Goal: Information Seeking & Learning: Understand process/instructions

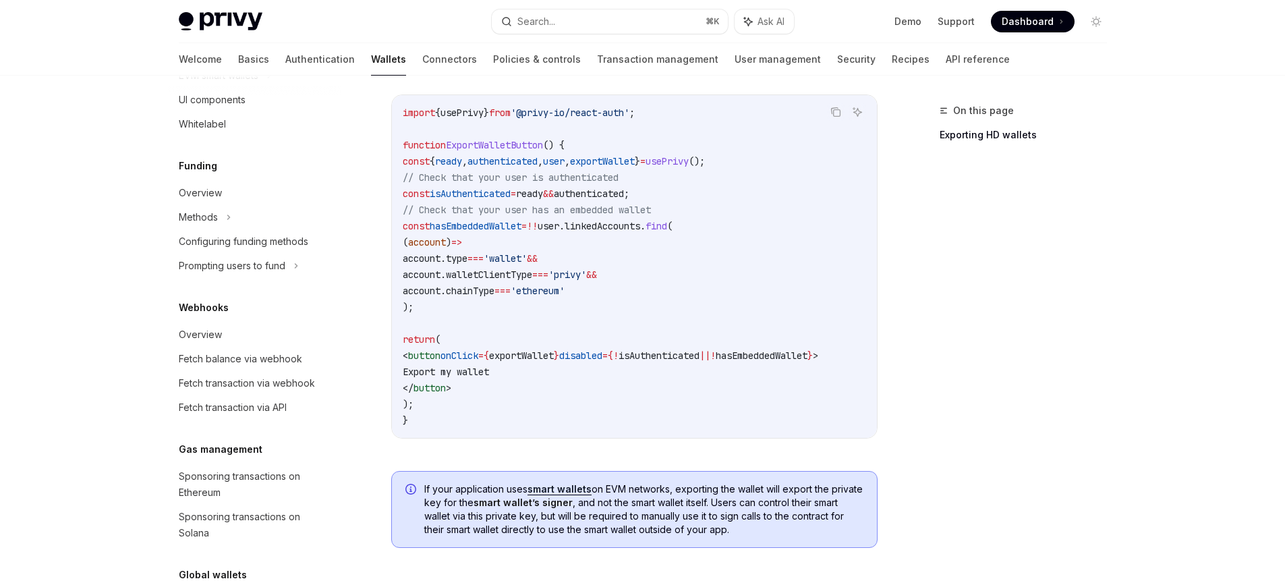
scroll to position [310, 0]
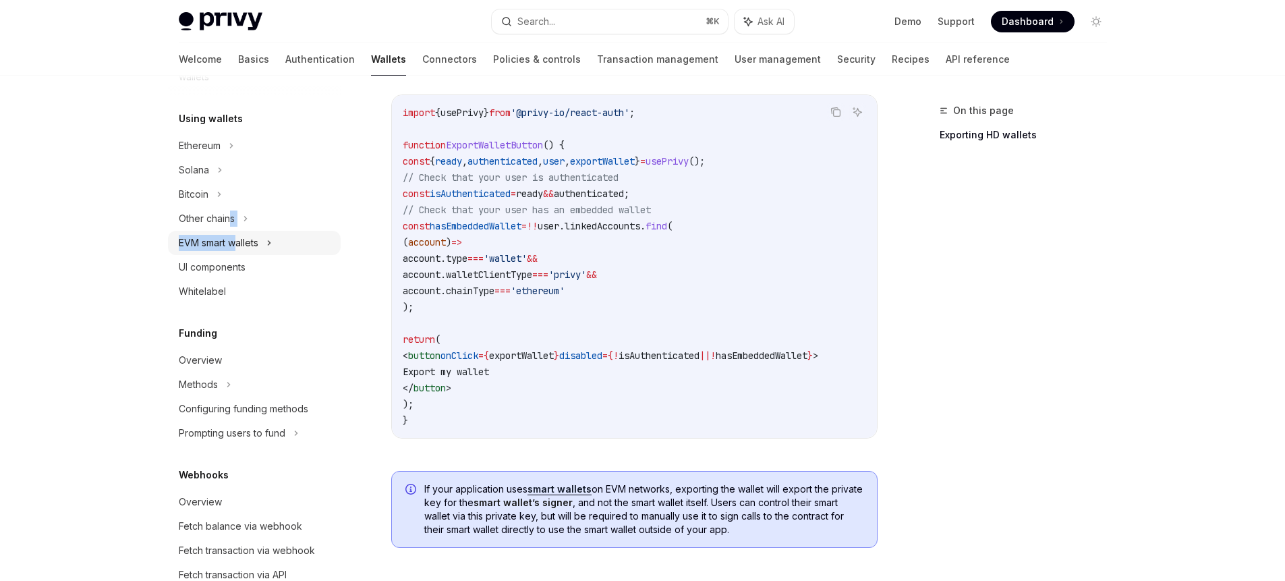
drag, startPoint x: 229, startPoint y: 221, endPoint x: 236, endPoint y: 240, distance: 20.3
click at [236, 240] on div "EVM smart wallets" at bounding box center [219, 243] width 80 height 16
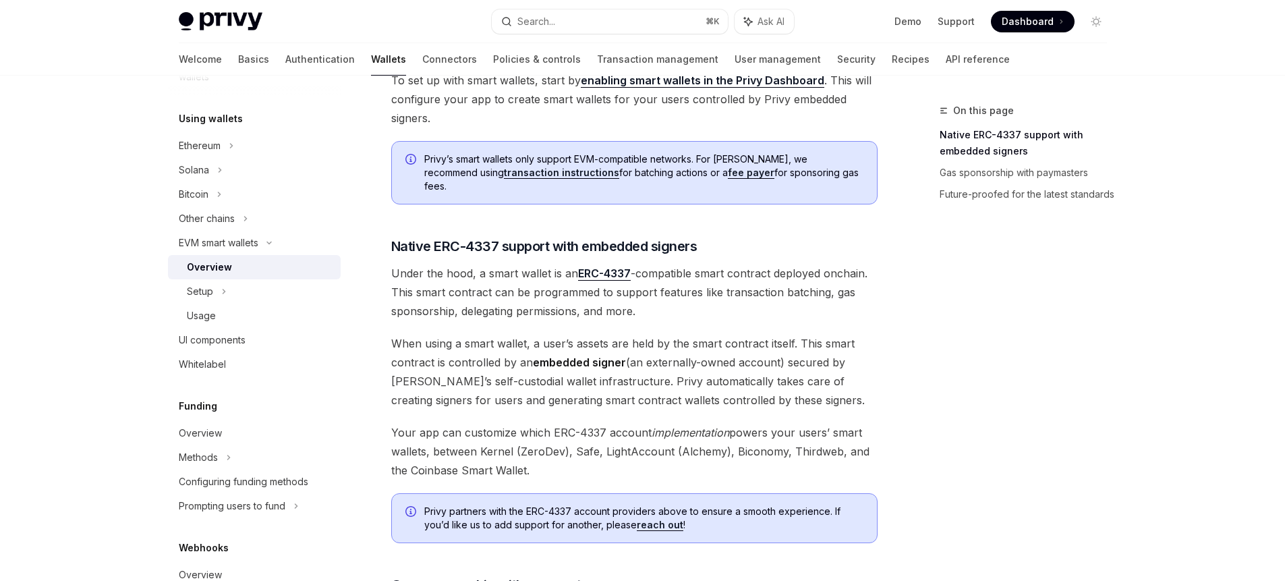
scroll to position [795, 0]
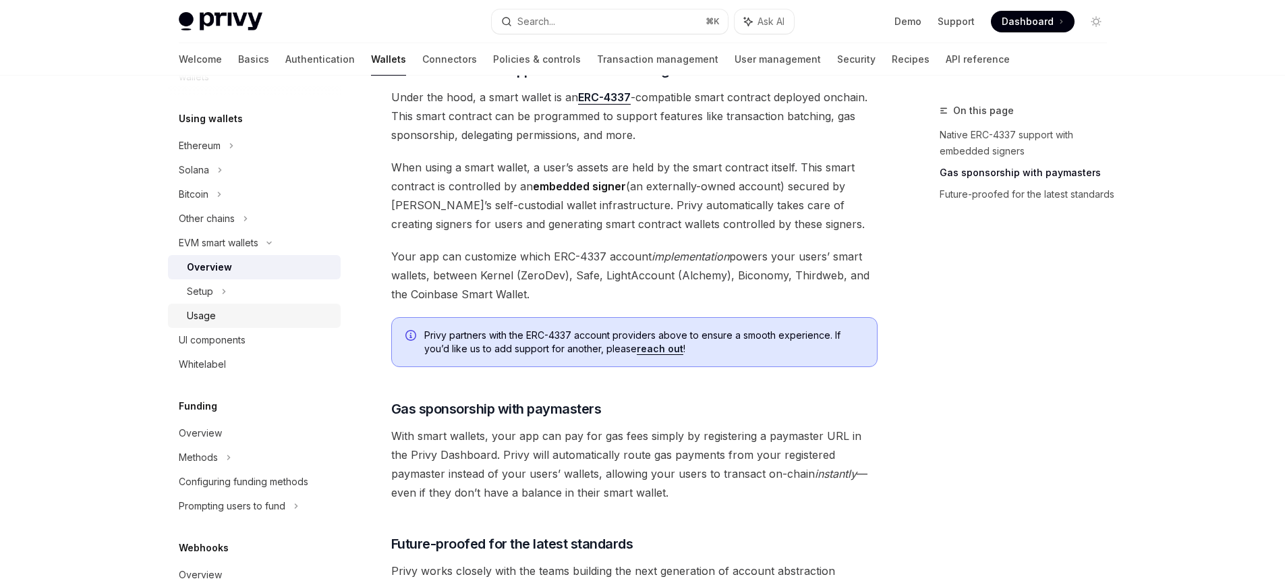
click at [238, 310] on div "Usage" at bounding box center [260, 316] width 146 height 16
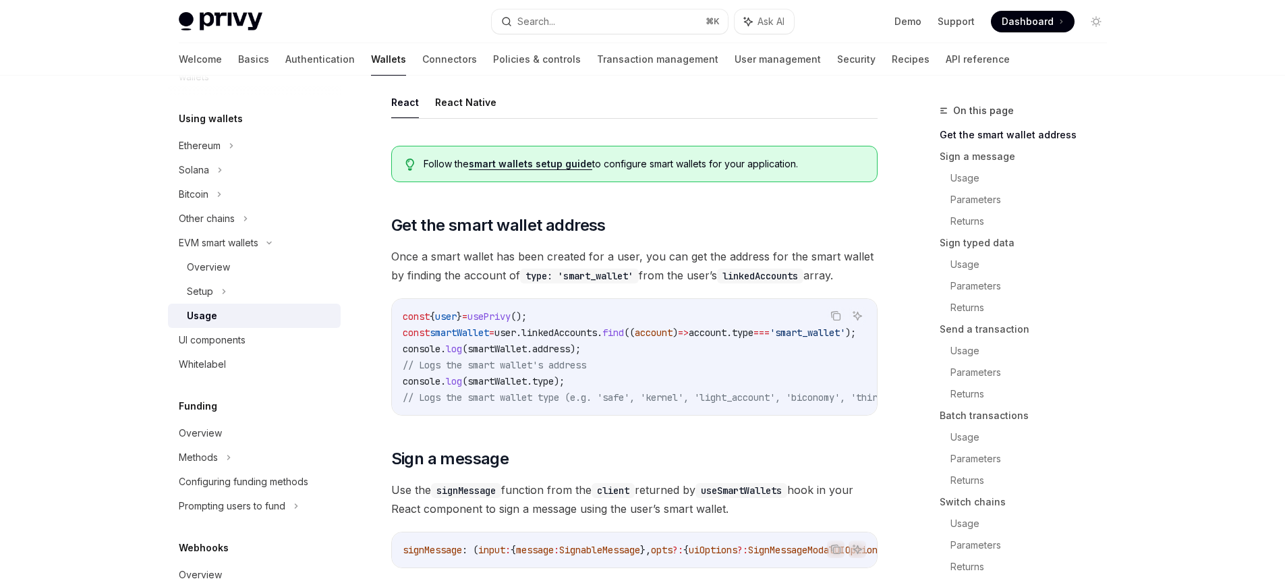
scroll to position [7, 0]
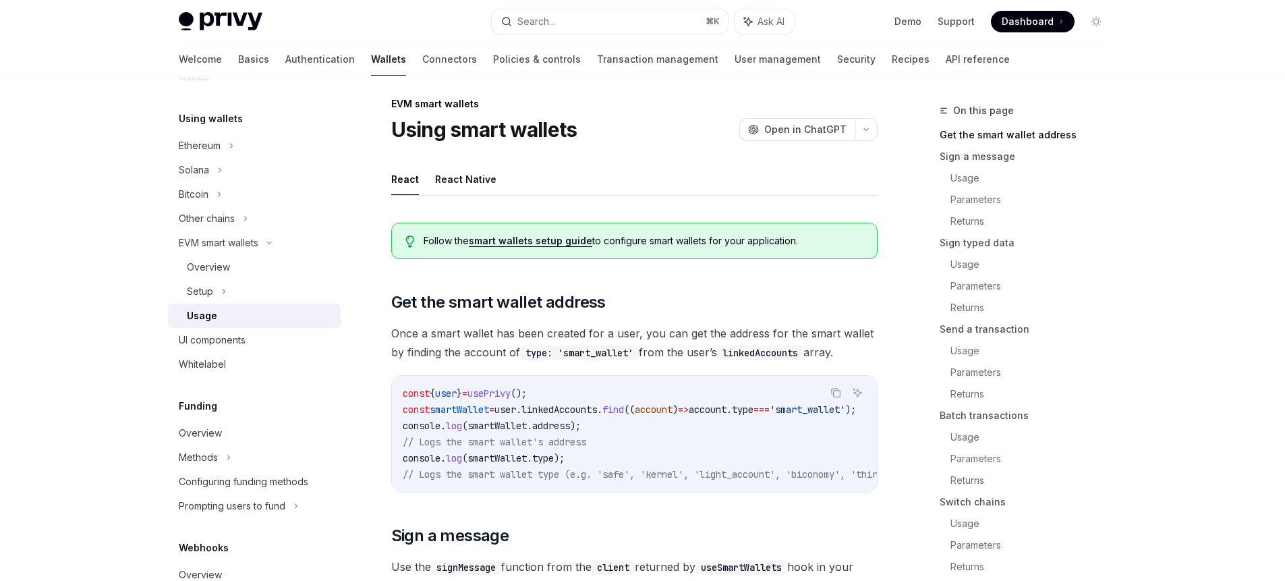
click at [505, 241] on link "smart wallets setup guide" at bounding box center [530, 241] width 123 height 12
type textarea "*"
